Goal: Complete application form

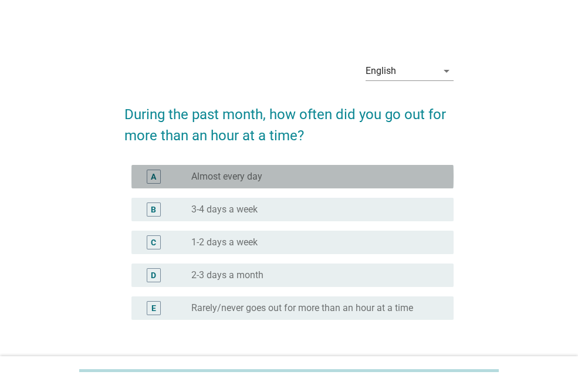
click at [285, 180] on div "radio_button_unchecked Almost every day" at bounding box center [313, 177] width 244 height 12
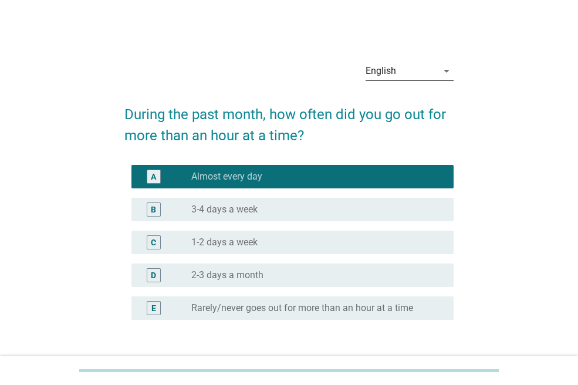
click at [407, 70] on div "English" at bounding box center [402, 71] width 72 height 19
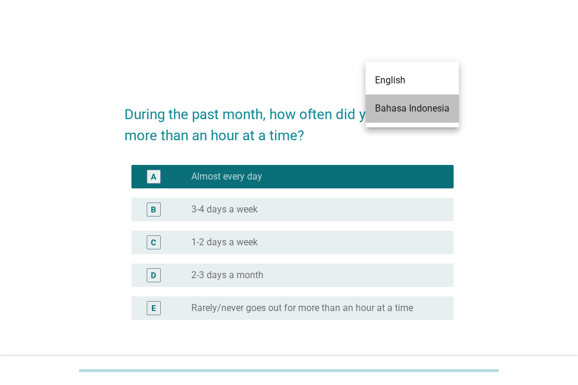
click at [411, 110] on div "Bahasa Indonesia" at bounding box center [412, 109] width 75 height 14
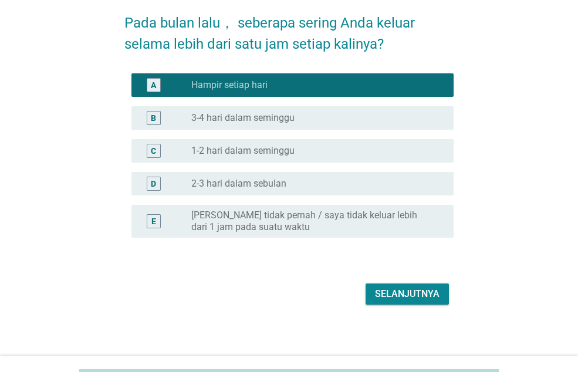
scroll to position [106, 0]
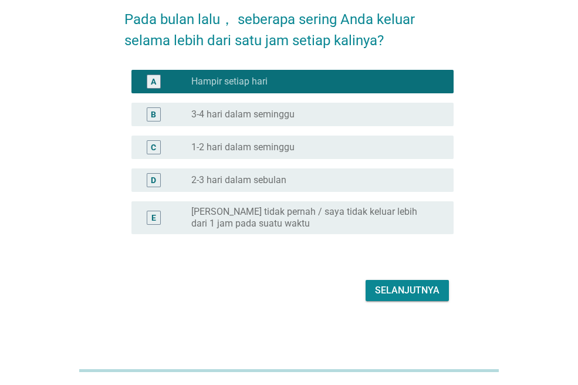
click at [401, 282] on button "Selanjutnya" at bounding box center [407, 290] width 83 height 21
click at [401, 282] on div "Selanjutnya" at bounding box center [288, 290] width 329 height 28
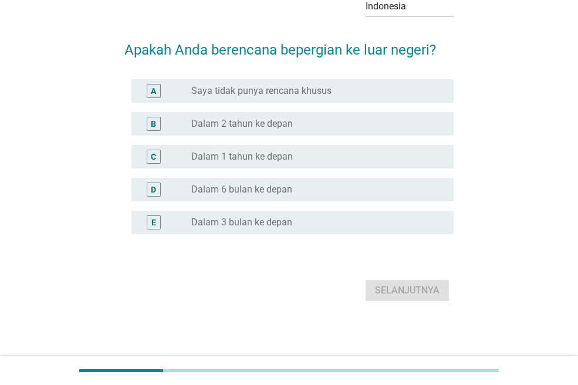
scroll to position [0, 0]
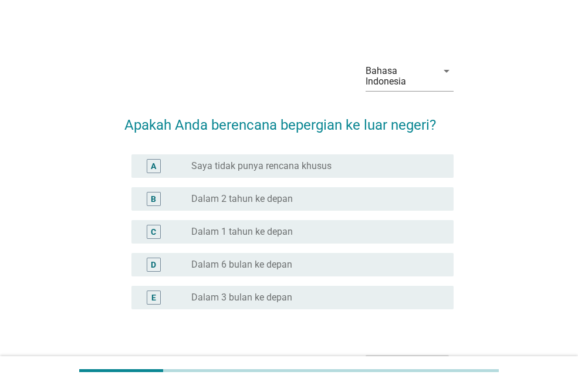
click at [288, 164] on label "Saya tidak punya rencana khusus" at bounding box center [261, 166] width 140 height 12
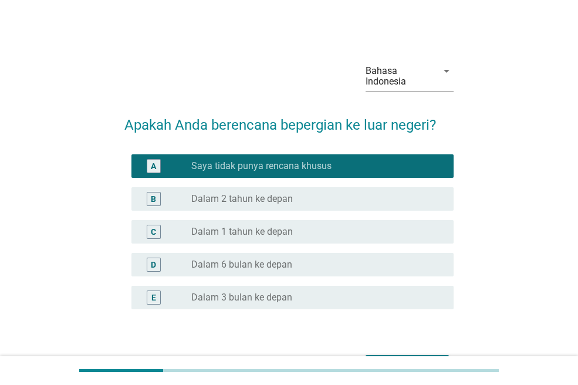
scroll to position [59, 0]
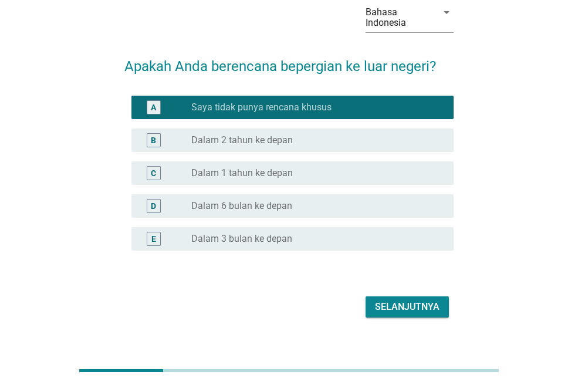
click at [399, 302] on div "Selanjutnya" at bounding box center [407, 307] width 65 height 14
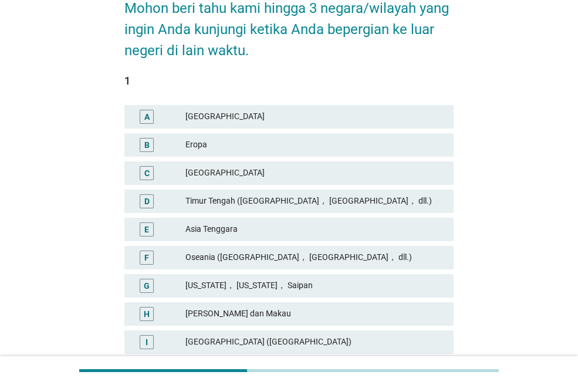
scroll to position [117, 0]
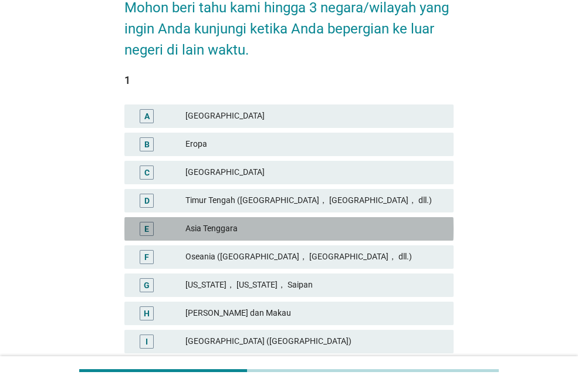
click at [244, 223] on div "Asia Tenggara" at bounding box center [314, 229] width 259 height 14
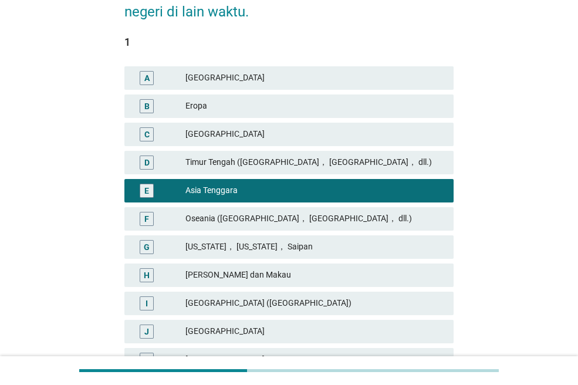
scroll to position [176, 0]
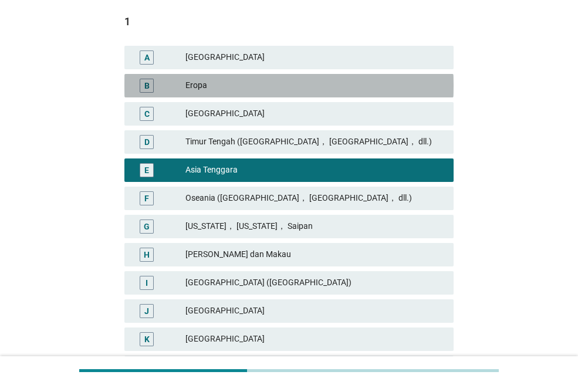
click at [244, 89] on div "Eropa" at bounding box center [314, 86] width 259 height 14
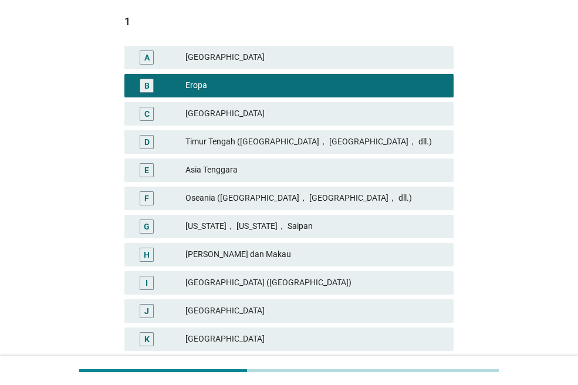
click at [285, 226] on div "[US_STATE]， [US_STATE]， Saipan" at bounding box center [314, 226] width 259 height 14
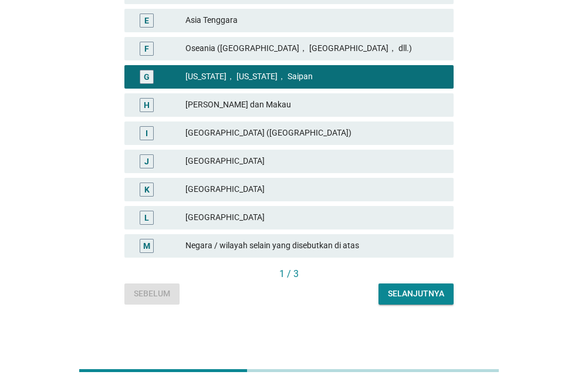
scroll to position [91, 0]
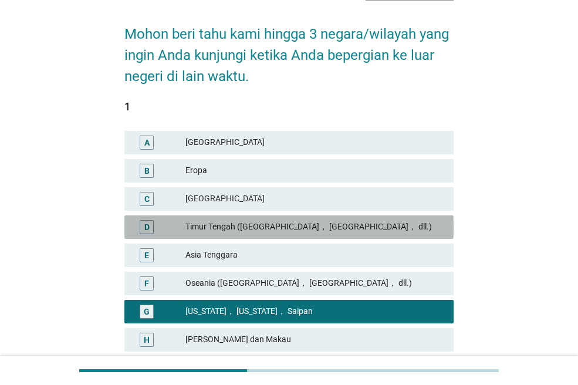
click at [266, 238] on div "D [GEOGRAPHIC_DATA] ([GEOGRAPHIC_DATA]， [GEOGRAPHIC_DATA]， dll.)" at bounding box center [288, 226] width 329 height 23
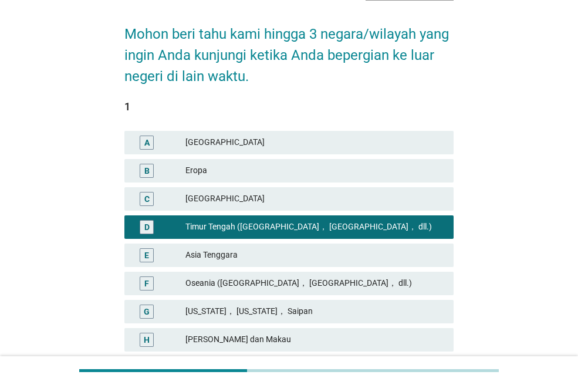
click at [262, 251] on div "Asia Tenggara" at bounding box center [314, 255] width 259 height 14
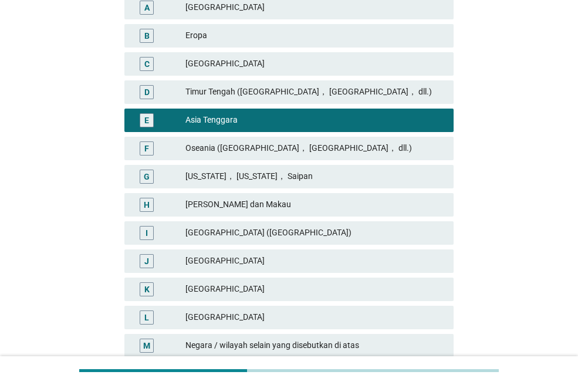
scroll to position [326, 0]
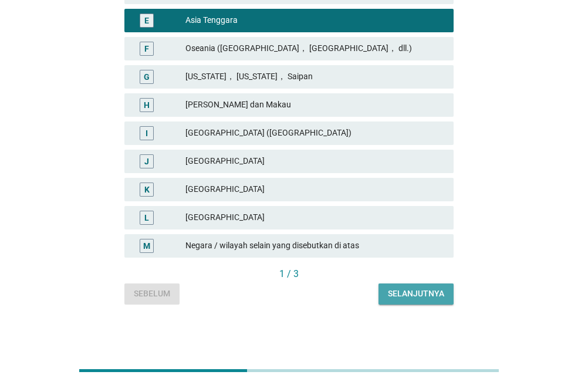
click at [412, 297] on div "Selanjutnya" at bounding box center [416, 294] width 56 height 12
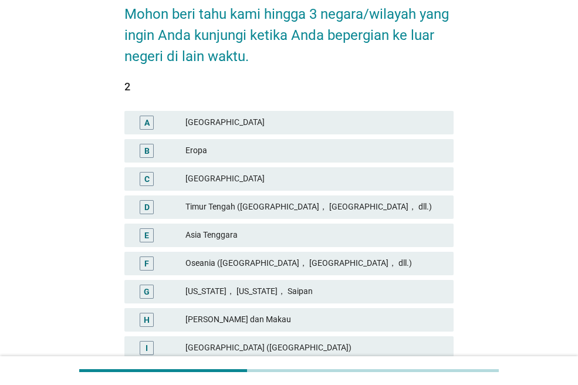
scroll to position [117, 0]
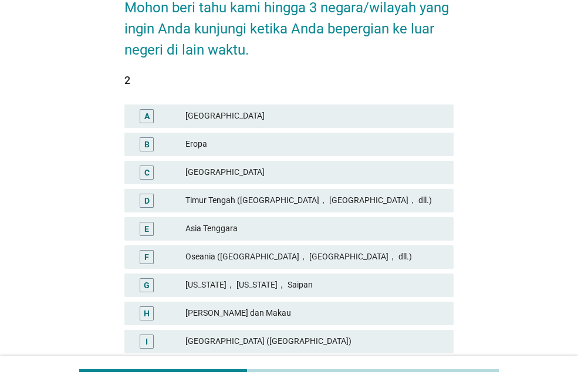
click at [271, 256] on div "Oseania ([GEOGRAPHIC_DATA]， [GEOGRAPHIC_DATA]， dll.)" at bounding box center [314, 257] width 259 height 14
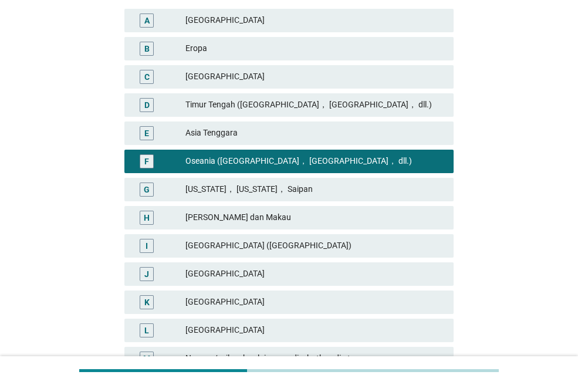
scroll to position [326, 0]
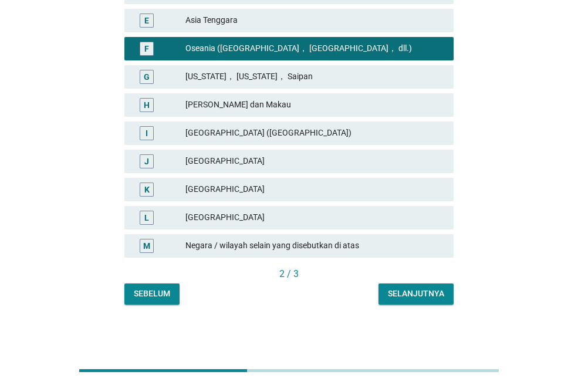
click at [413, 296] on div "Selanjutnya" at bounding box center [416, 294] width 56 height 12
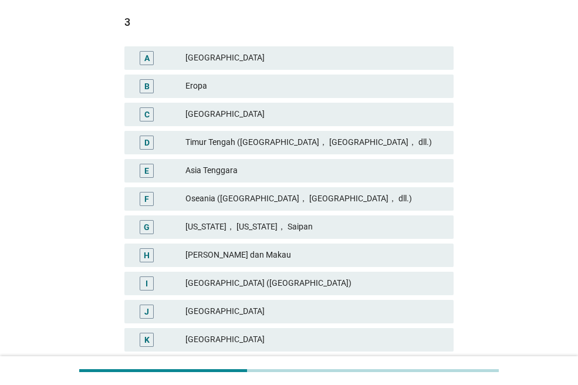
scroll to position [176, 0]
click at [286, 227] on div "[US_STATE]， [US_STATE]， Saipan" at bounding box center [314, 226] width 259 height 14
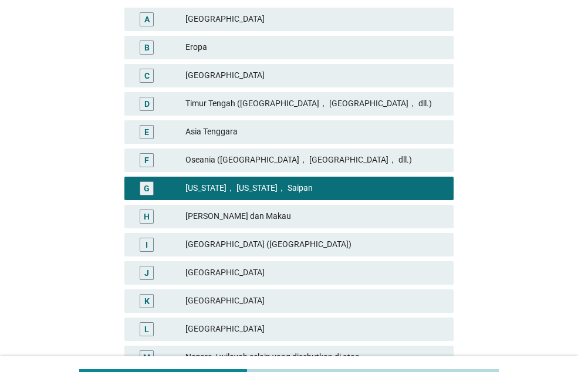
scroll to position [326, 0]
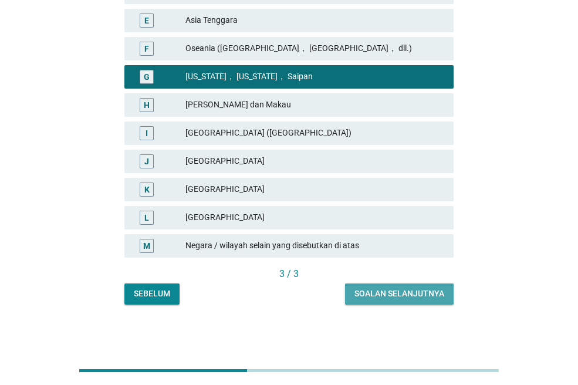
click at [404, 292] on div "Soalan selanjutnya" at bounding box center [399, 294] width 90 height 12
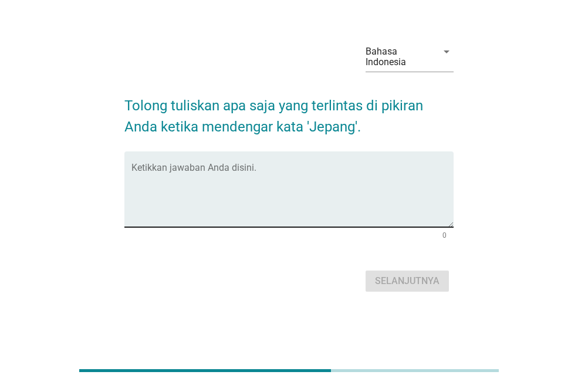
scroll to position [0, 0]
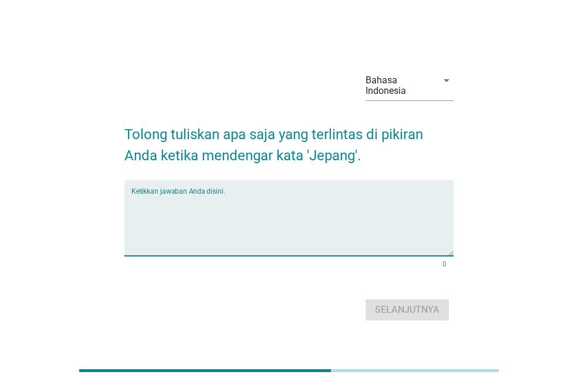
click at [292, 232] on textarea "Ketikkan jawaban Anda disini." at bounding box center [292, 225] width 322 height 62
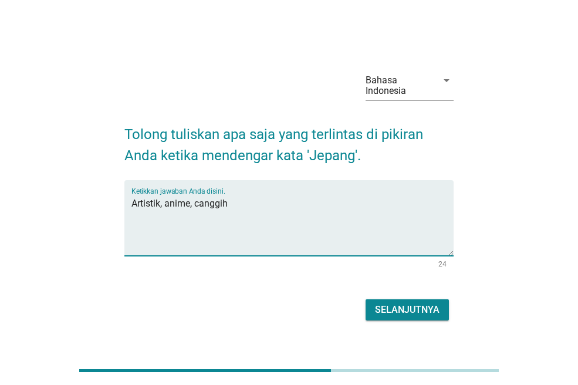
type textarea "Artistik, anime, canggih"
click at [400, 315] on div "Selanjutnya" at bounding box center [407, 310] width 65 height 14
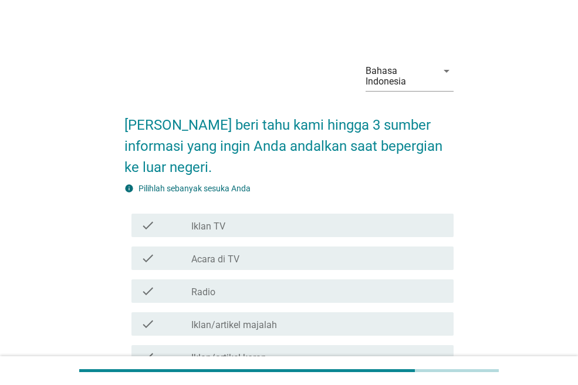
scroll to position [59, 0]
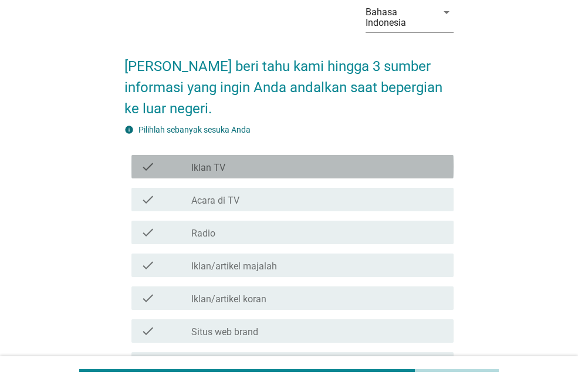
click at [275, 166] on div "check_box_outline_blank Iklan TV" at bounding box center [317, 167] width 253 height 14
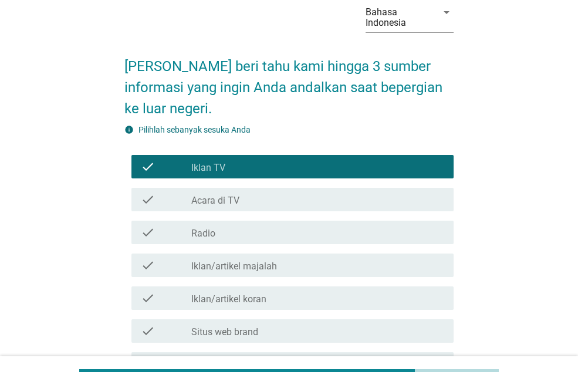
click at [273, 194] on div "check_box_outline_blank Acara di TV" at bounding box center [317, 199] width 253 height 14
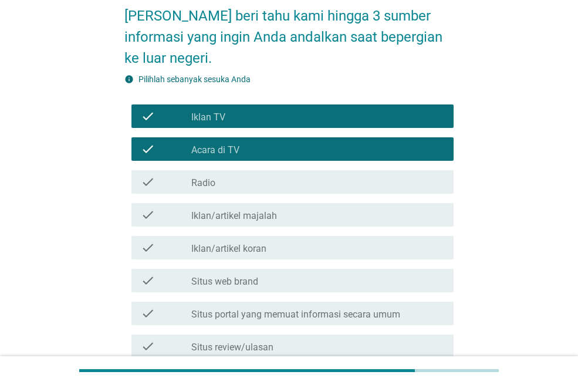
scroll to position [176, 0]
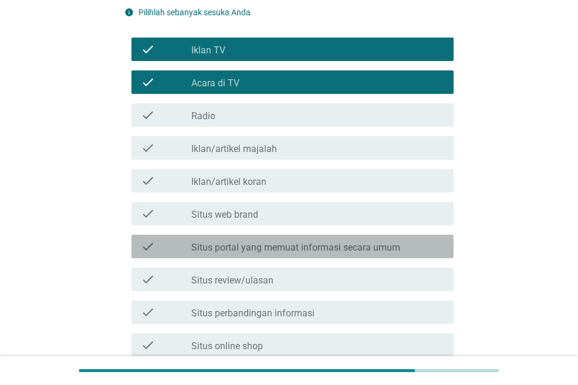
click at [294, 248] on label "Situs portal yang memuat informasi secara umum" at bounding box center [295, 248] width 209 height 12
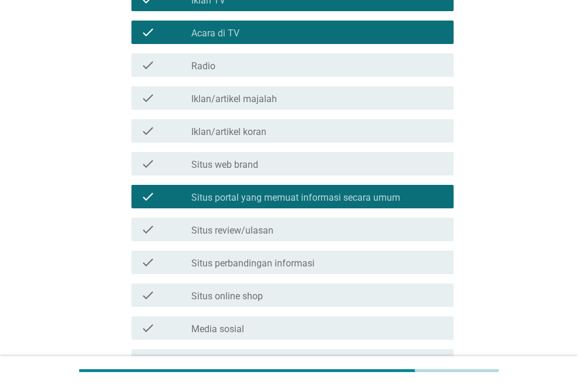
scroll to position [293, 0]
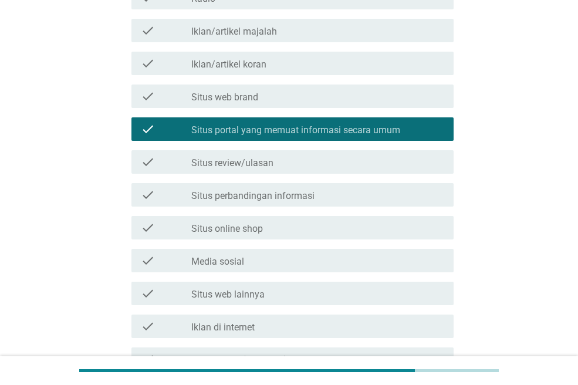
click at [293, 171] on div "check check_box_outline_blank Situs review/ulasan" at bounding box center [292, 161] width 322 height 23
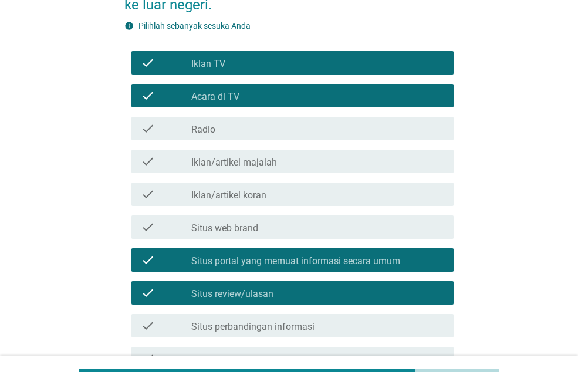
scroll to position [176, 0]
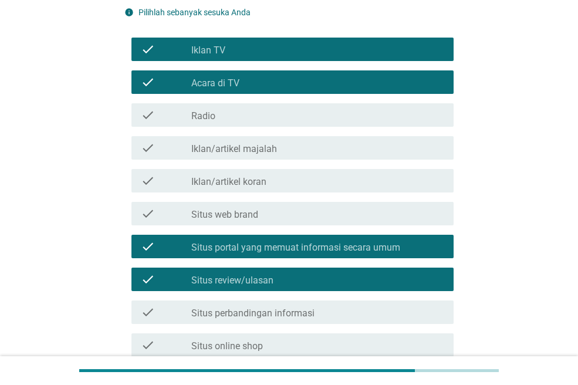
click at [295, 48] on div "check_box_outline_blank Iklan TV" at bounding box center [317, 49] width 253 height 14
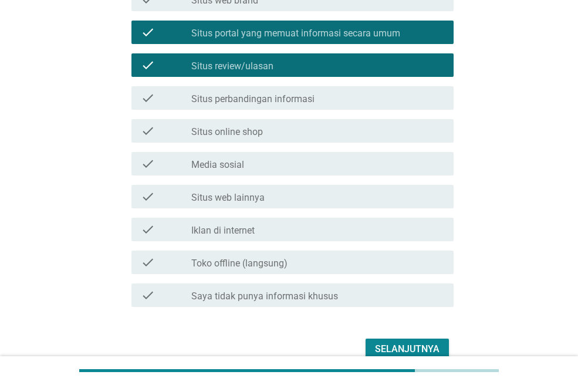
scroll to position [411, 0]
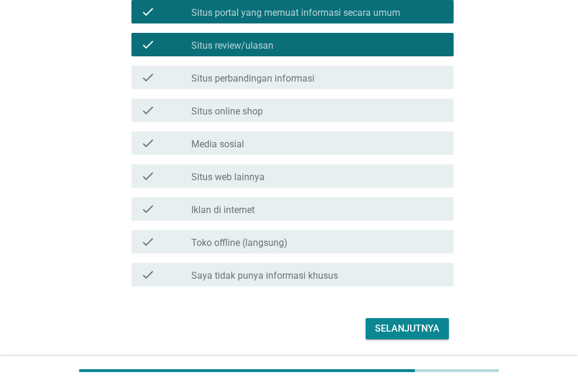
click at [288, 148] on div "check_box_outline_blank Media sosial" at bounding box center [317, 143] width 253 height 14
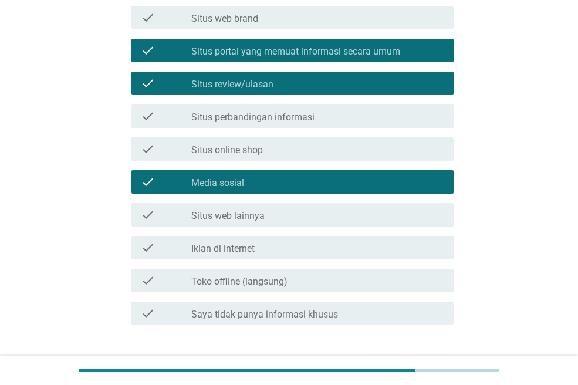
scroll to position [352, 0]
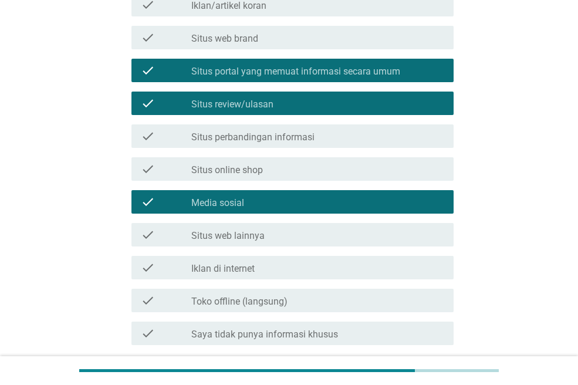
click at [295, 64] on div "check_box Situs portal yang memuat informasi secara umum" at bounding box center [317, 70] width 253 height 14
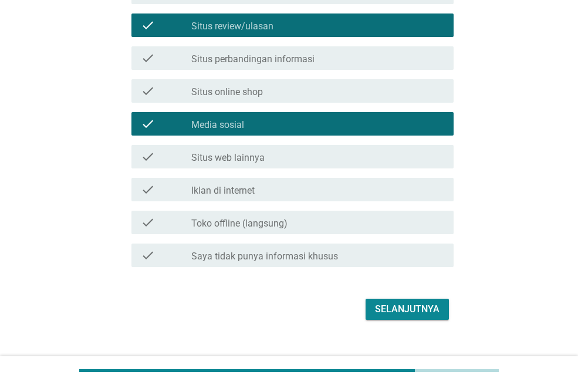
scroll to position [449, 0]
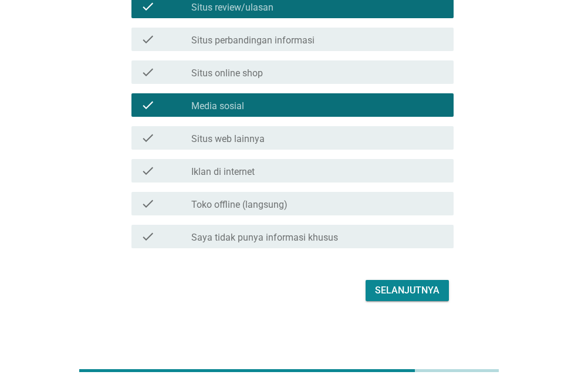
click at [414, 295] on div "Selanjutnya" at bounding box center [407, 290] width 65 height 14
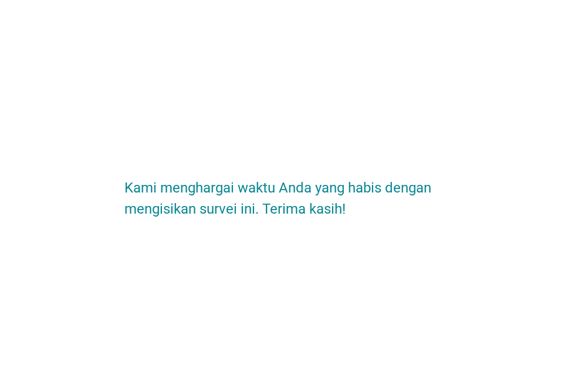
scroll to position [0, 0]
